Goal: Task Accomplishment & Management: Manage account settings

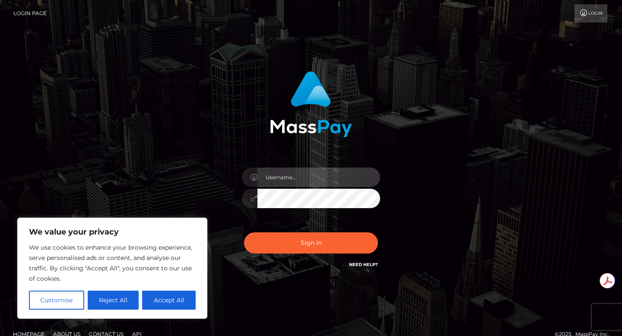
click at [290, 182] on input "text" at bounding box center [318, 177] width 123 height 19
type input "elena.schatzmann101@gmail.com"
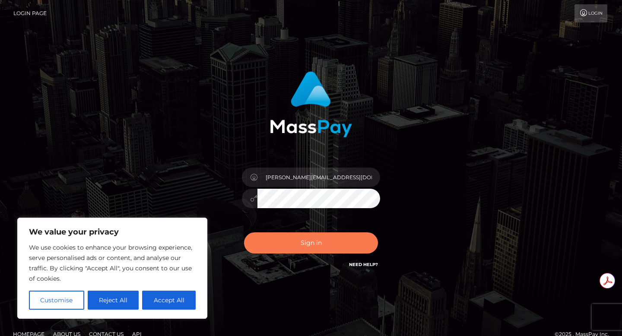
click at [291, 237] on button "Sign in" at bounding box center [311, 242] width 134 height 21
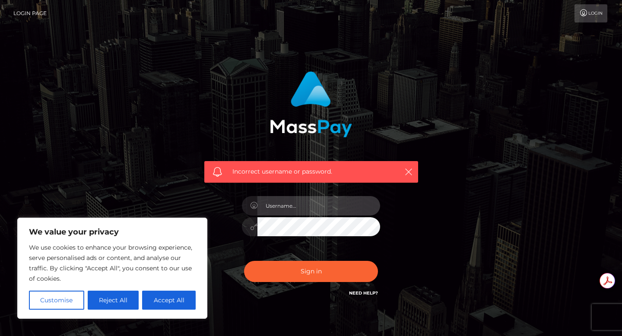
click at [285, 208] on input "text" at bounding box center [318, 205] width 123 height 19
type input "elena.schatzmann101@gmail.com"
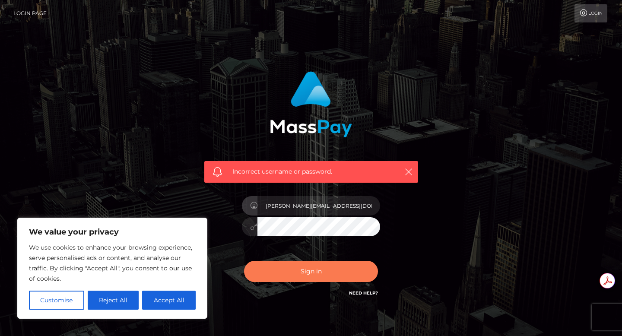
click at [303, 267] on button "Sign in" at bounding box center [311, 271] width 134 height 21
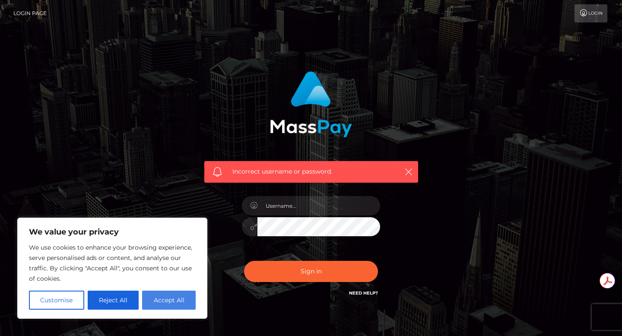
click at [183, 303] on button "Accept All" at bounding box center [169, 300] width 54 height 19
checkbox input "true"
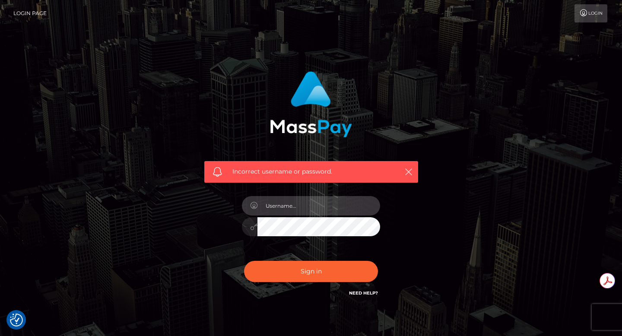
click at [299, 209] on input "text" at bounding box center [318, 205] width 123 height 19
type input "2006-06-13"
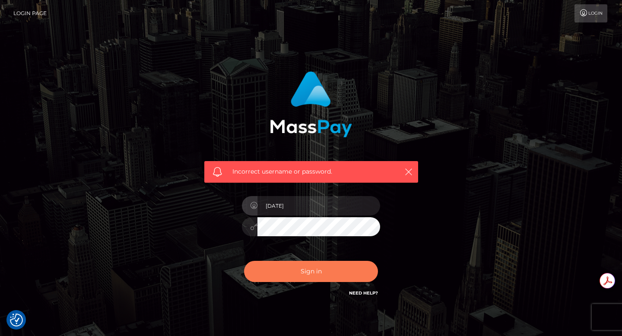
click at [306, 265] on button "Sign in" at bounding box center [311, 271] width 134 height 21
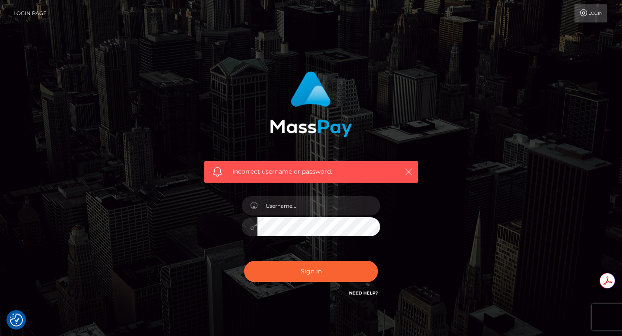
click at [410, 170] on icon "button" at bounding box center [408, 172] width 9 height 9
click at [405, 175] on icon "button" at bounding box center [408, 172] width 9 height 9
click at [406, 175] on icon "button" at bounding box center [408, 172] width 9 height 9
click at [311, 200] on input "text" at bounding box center [318, 205] width 123 height 19
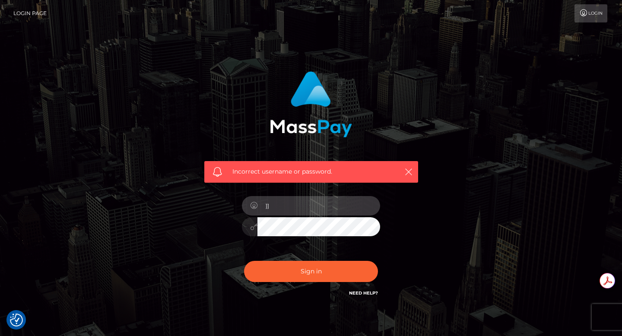
type input "]]"
